Goal: Task Accomplishment & Management: Complete application form

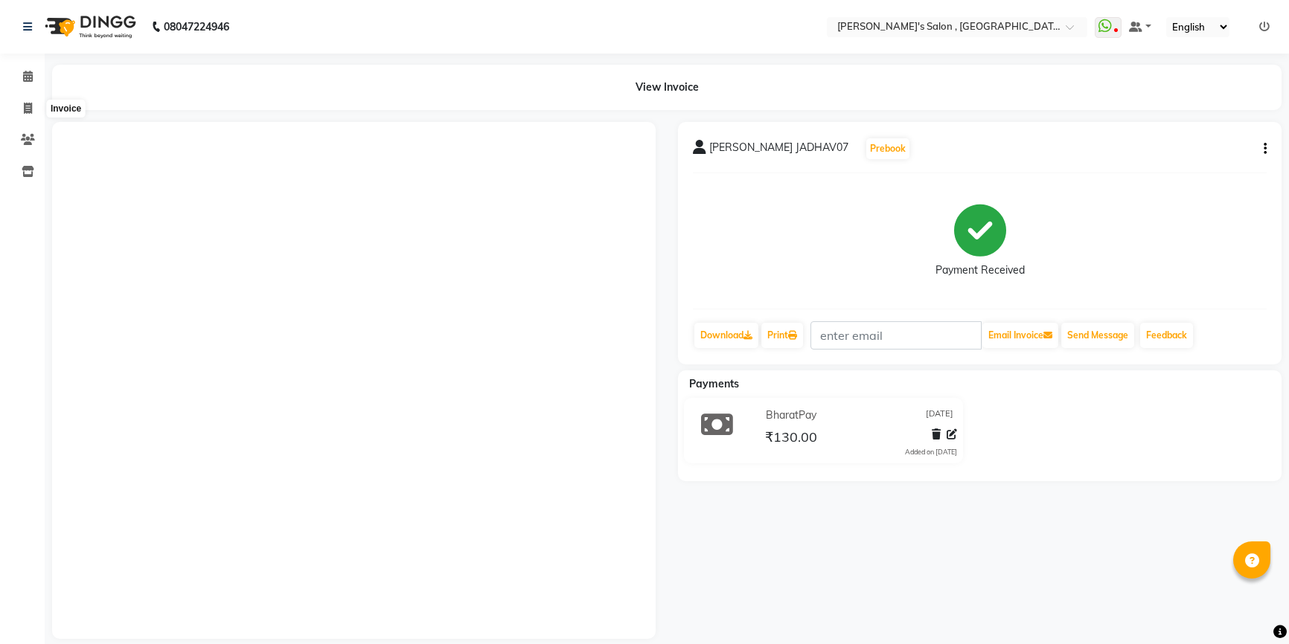
click at [25, 103] on icon at bounding box center [28, 108] width 8 height 11
select select "7416"
select select "service"
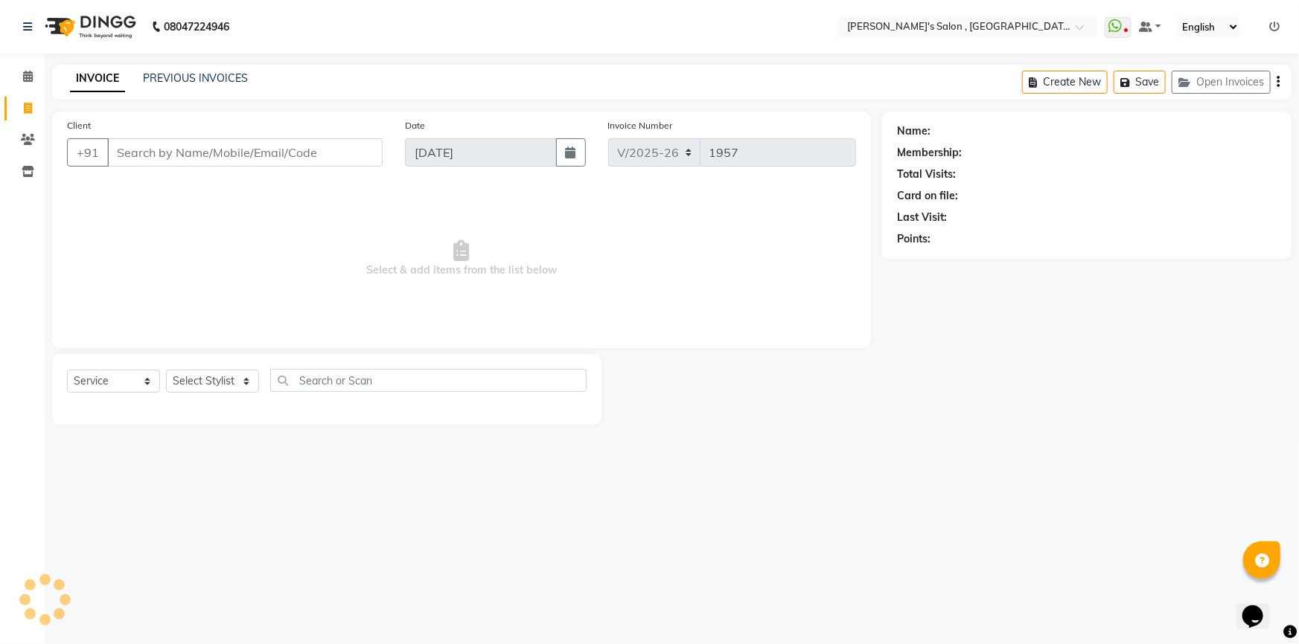
click at [174, 156] on input "Client" at bounding box center [244, 152] width 275 height 28
type input "7019925921"
click at [349, 156] on span "Add Client" at bounding box center [344, 152] width 59 height 15
select select "22"
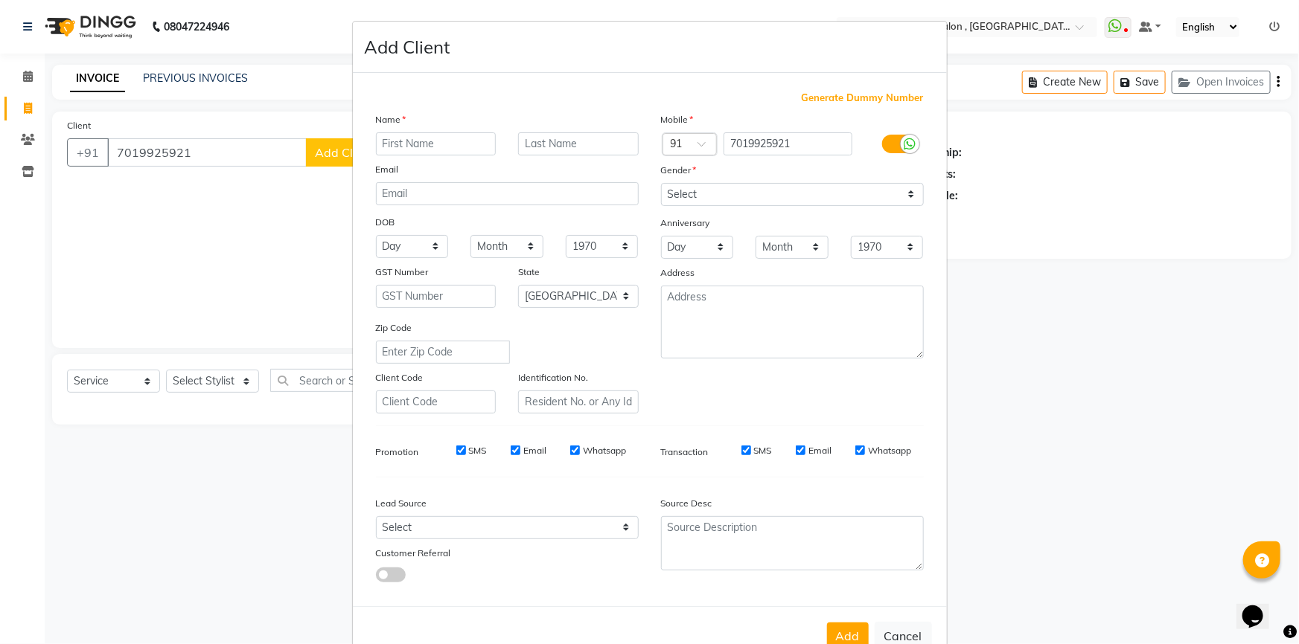
click at [231, 156] on ngb-modal-window "Add Client Generate Dummy Number Name Email DOB Day 01 02 03 04 05 06 07 08 09 …" at bounding box center [649, 322] width 1299 height 644
click at [893, 638] on button "Cancel" at bounding box center [902, 636] width 57 height 28
select select
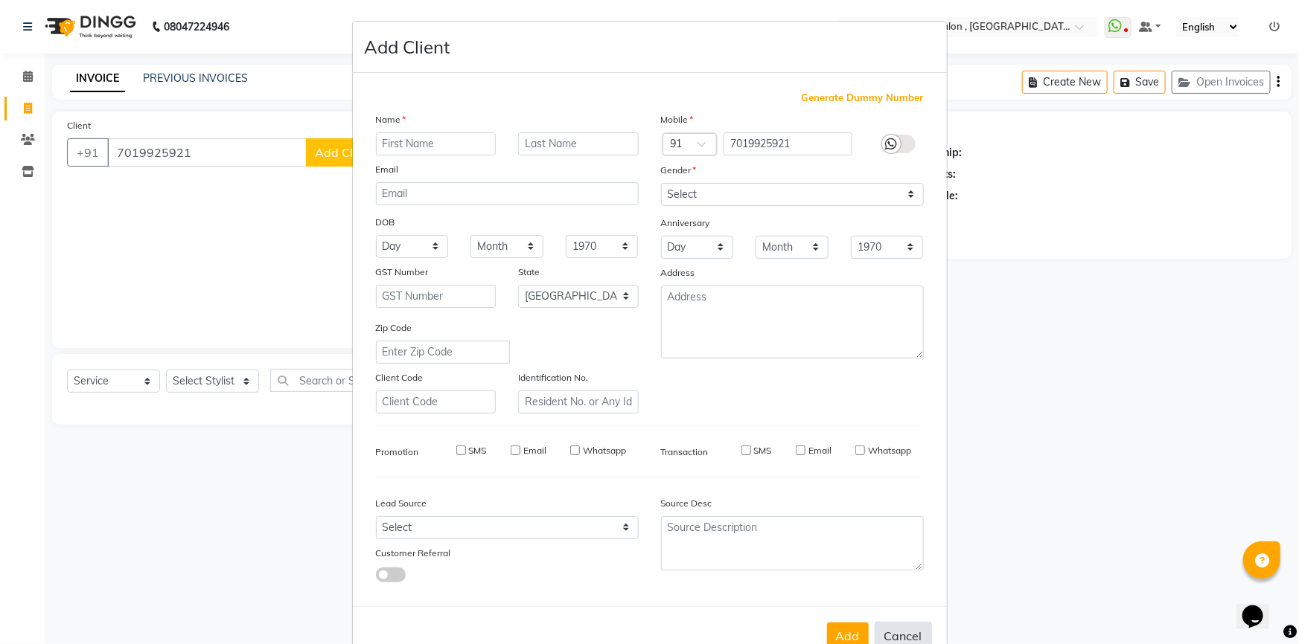
select select "null"
select select
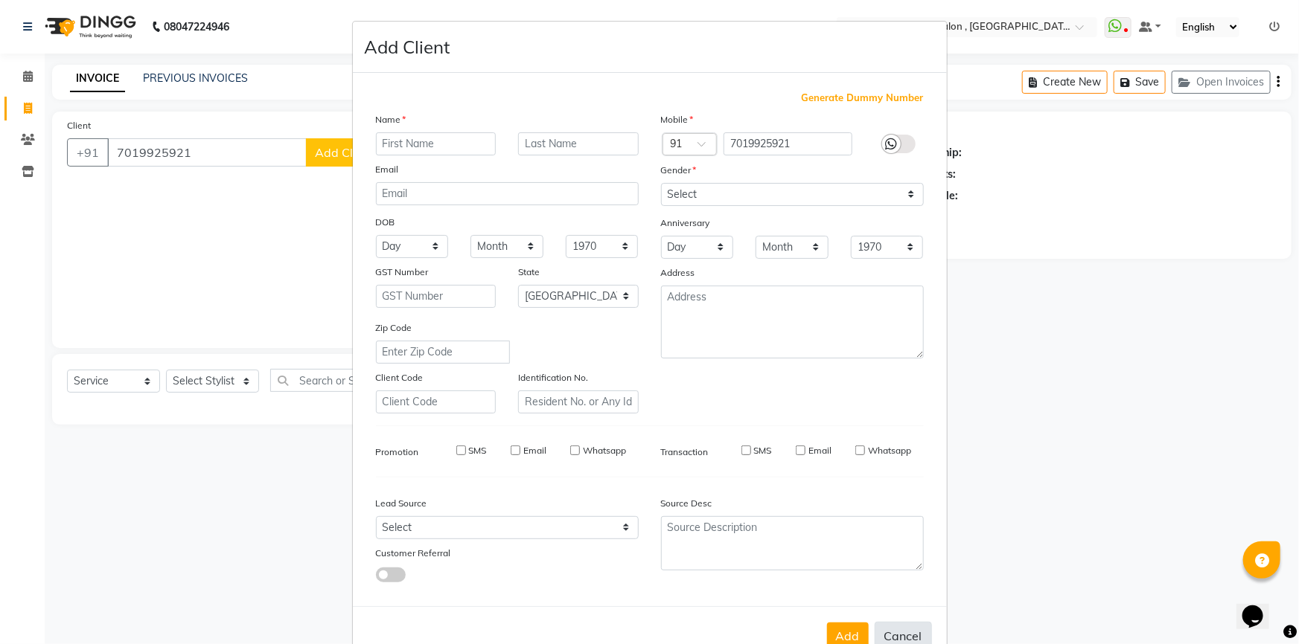
checkbox input "false"
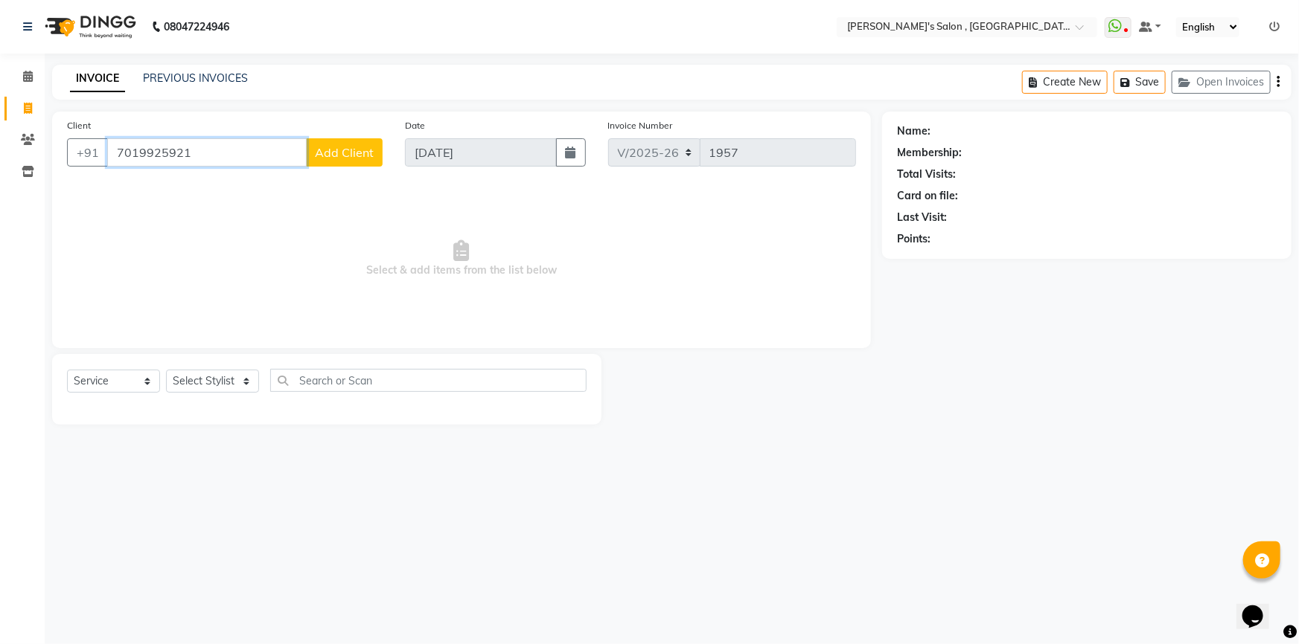
click at [199, 161] on input "7019925921" at bounding box center [206, 152] width 199 height 28
type input "7"
click at [170, 190] on span "[PERSON_NAME] 07" at bounding box center [182, 186] width 114 height 15
type input "99******01"
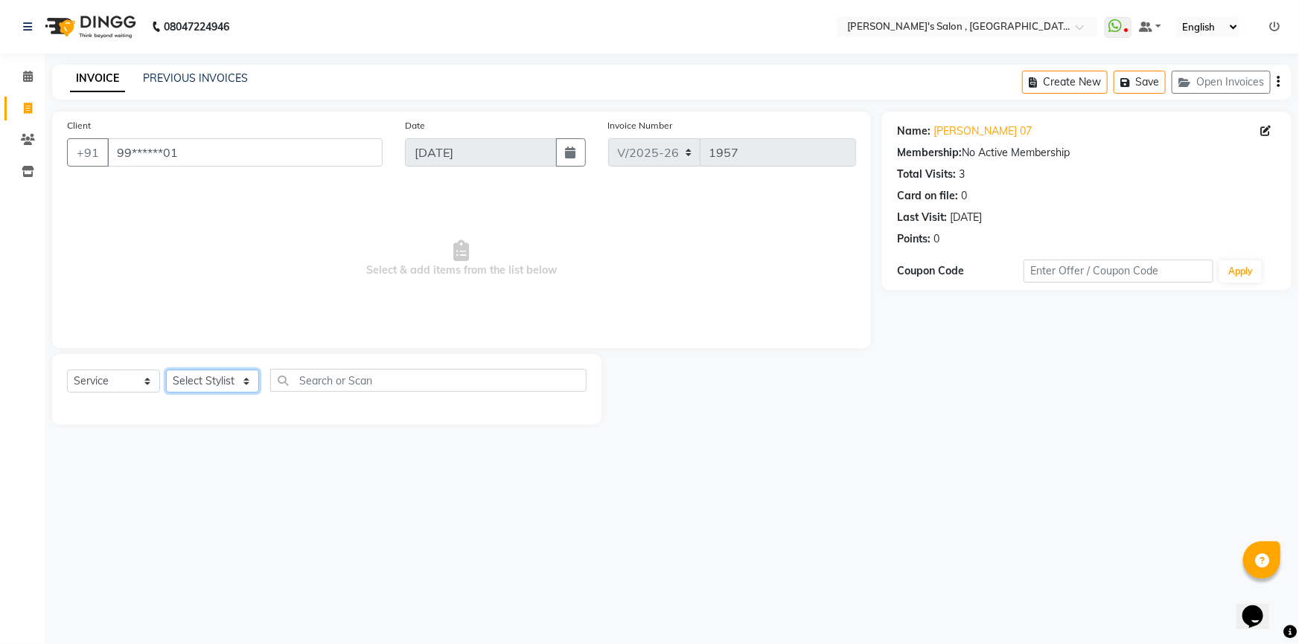
click at [199, 380] on select "Select Stylist ABHISHEK [PERSON_NAME] AKASH SH ARJUN SIR Manager [PERSON_NAME] …" at bounding box center [212, 381] width 93 height 23
select select "79873"
click at [166, 370] on select "Select Stylist ABHISHEK [PERSON_NAME] AKASH SH ARJUN SIR Manager [PERSON_NAME] …" at bounding box center [212, 381] width 93 height 23
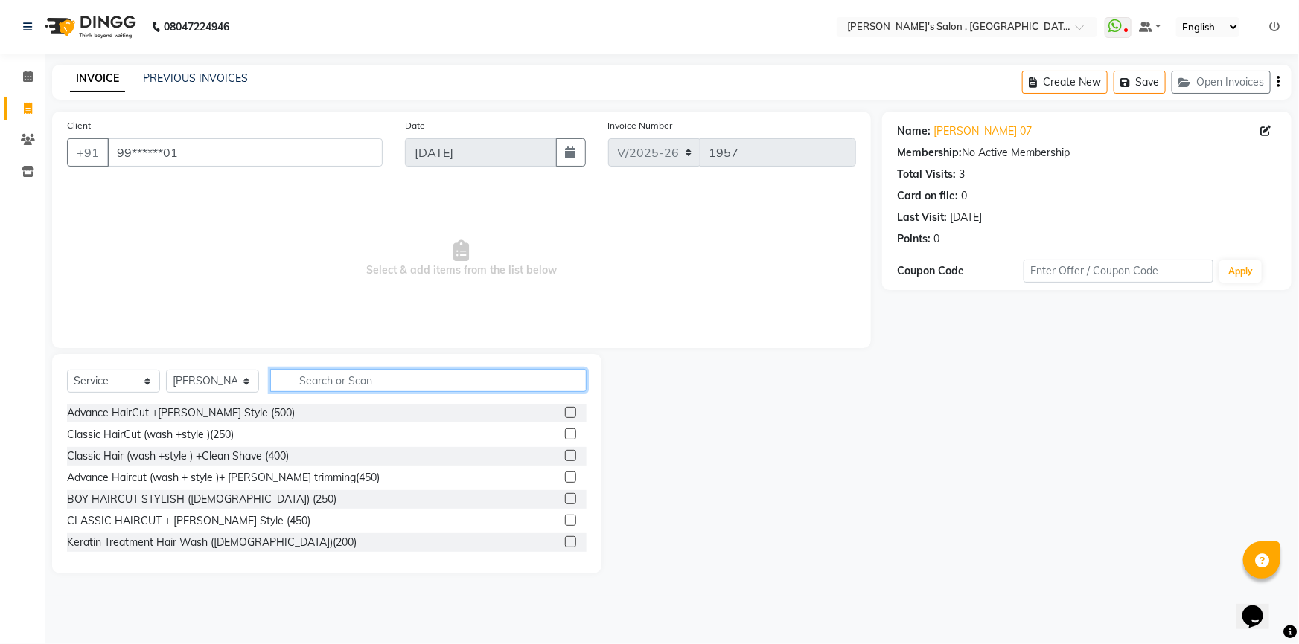
click at [384, 383] on input "text" at bounding box center [428, 380] width 316 height 23
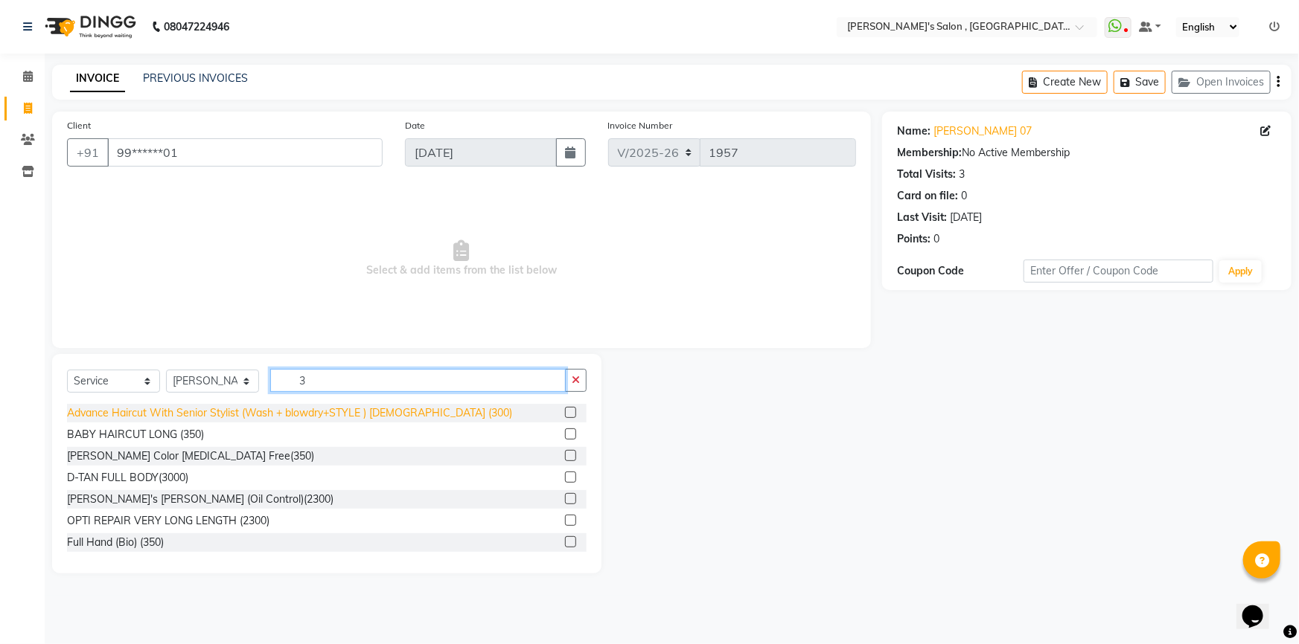
type input "3"
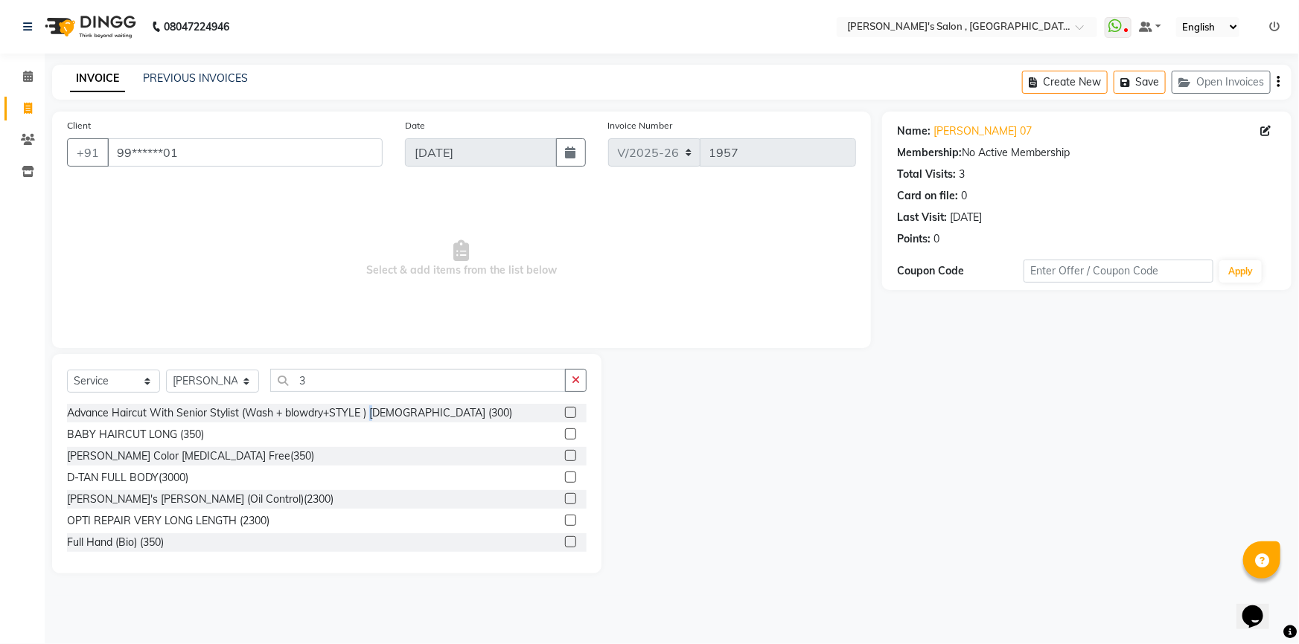
click at [377, 412] on div "Advance Haircut With Senior Stylist (Wash + blowdry+STYLE ) [DEMOGRAPHIC_DATA] …" at bounding box center [289, 414] width 445 height 16
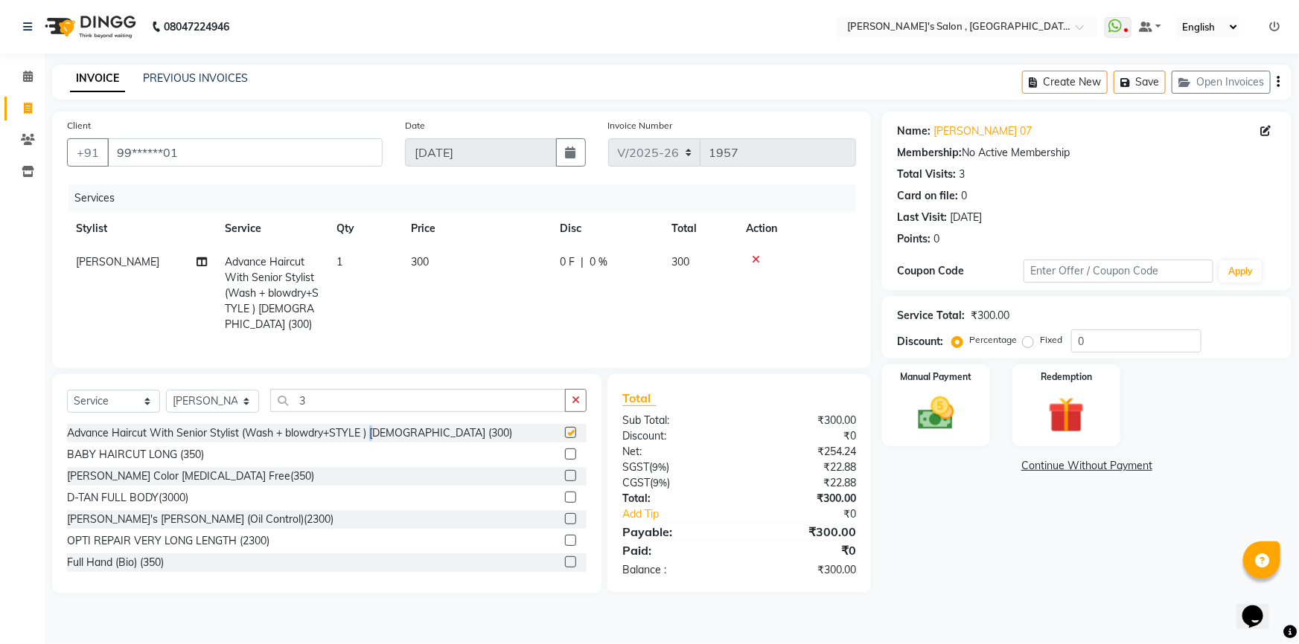
checkbox input "false"
click at [946, 406] on img at bounding box center [936, 413] width 61 height 43
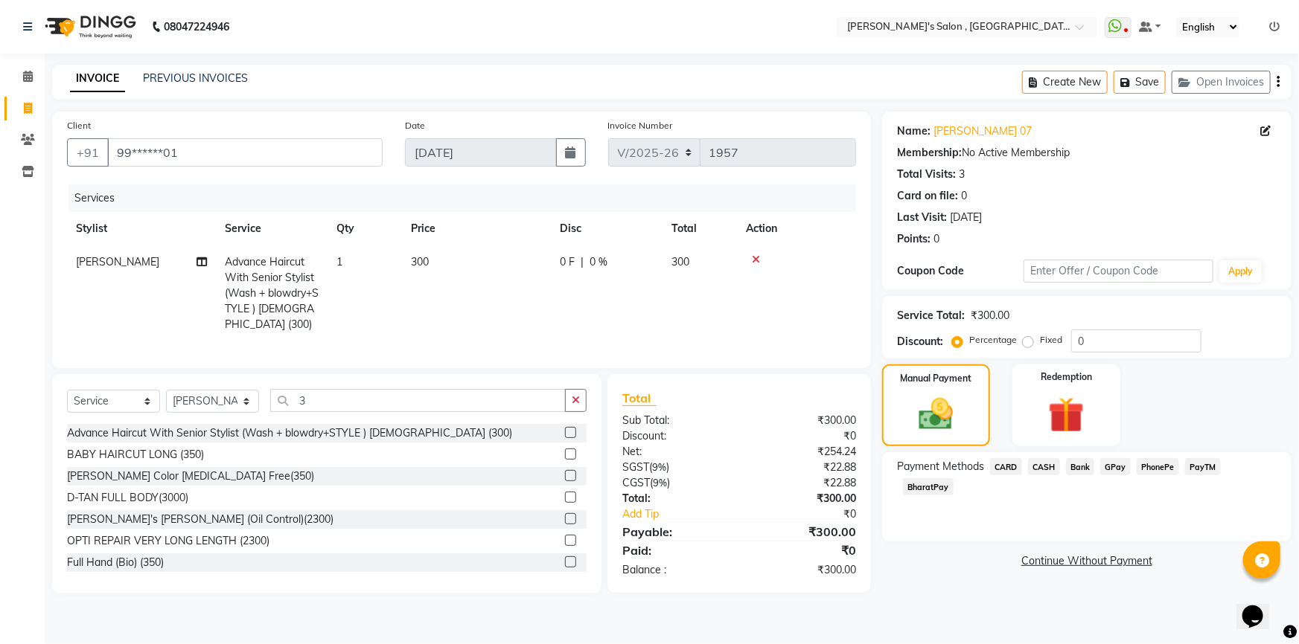
click at [953, 479] on span "BharatPay" at bounding box center [928, 487] width 51 height 17
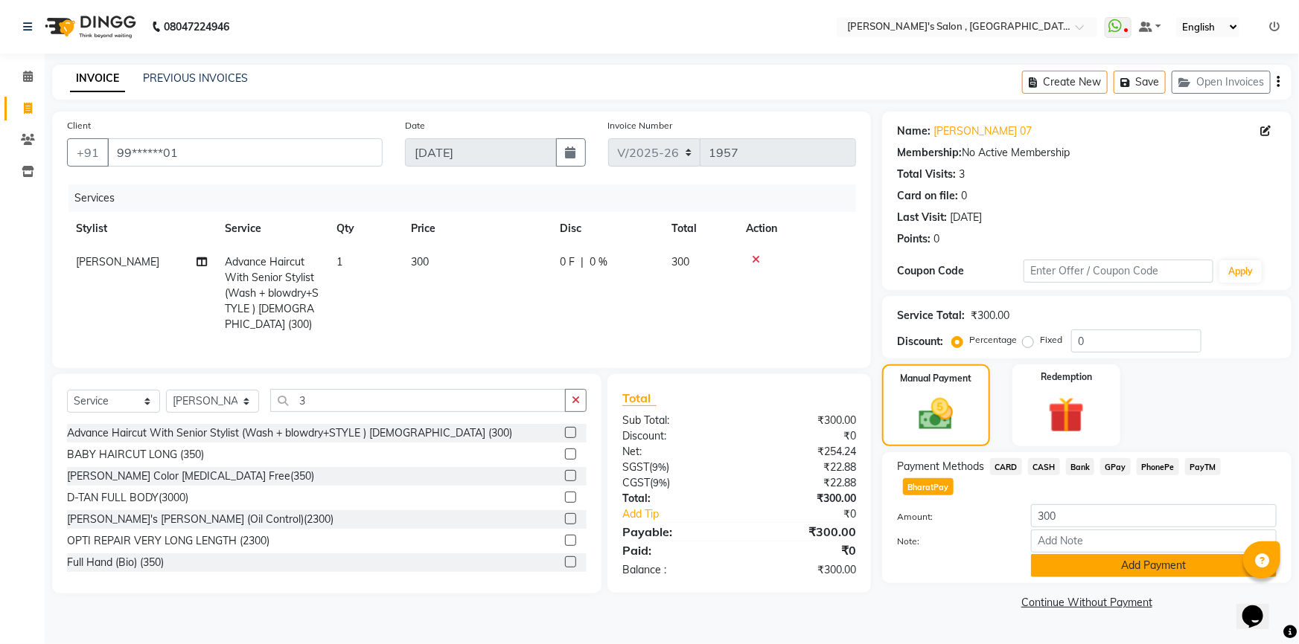
click at [1101, 554] on button "Add Payment" at bounding box center [1154, 565] width 246 height 23
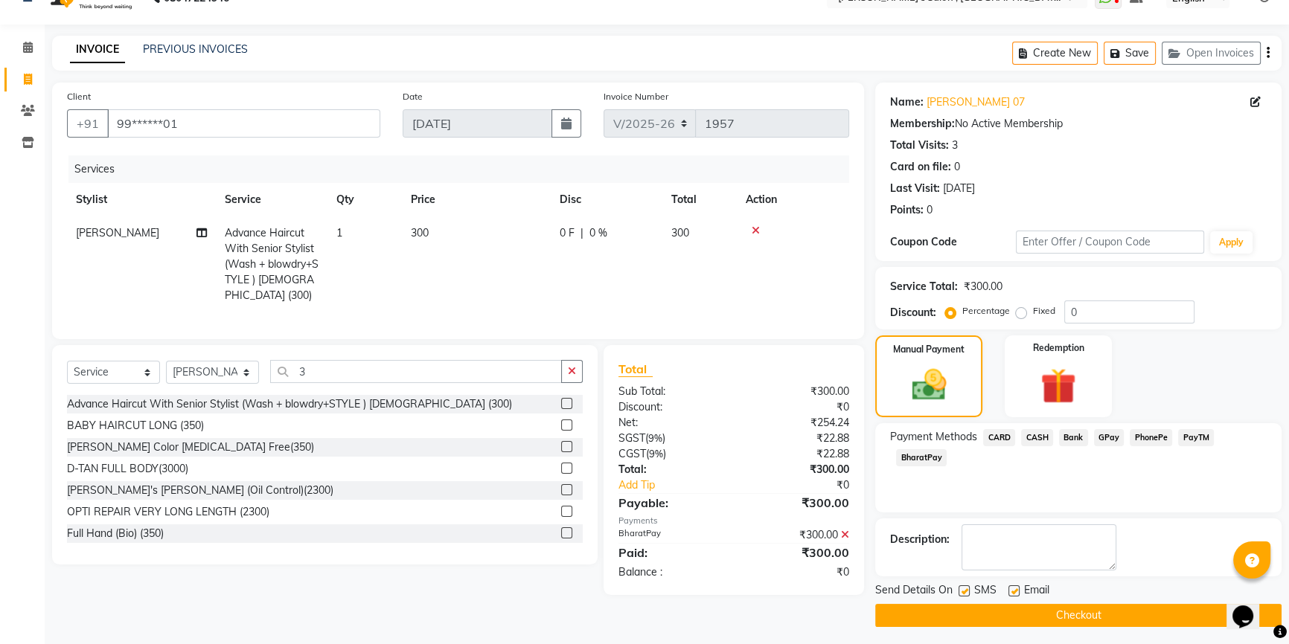
scroll to position [33, 0]
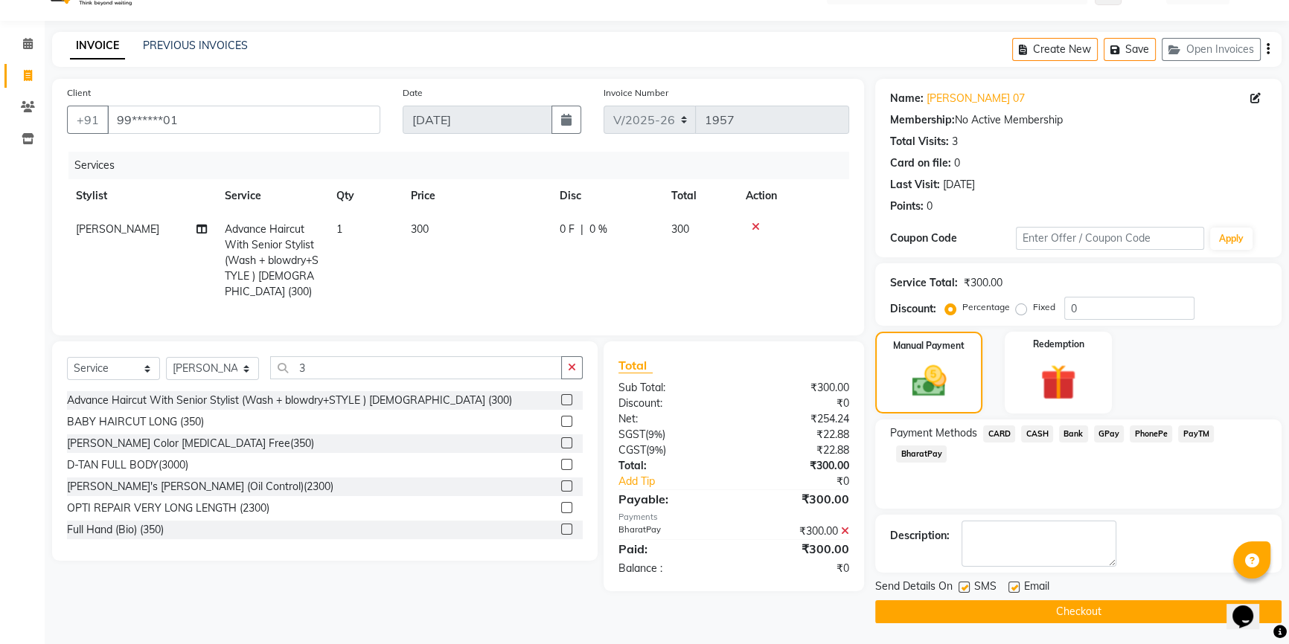
click at [994, 615] on button "Checkout" at bounding box center [1078, 612] width 406 height 23
